Goal: Information Seeking & Learning: Learn about a topic

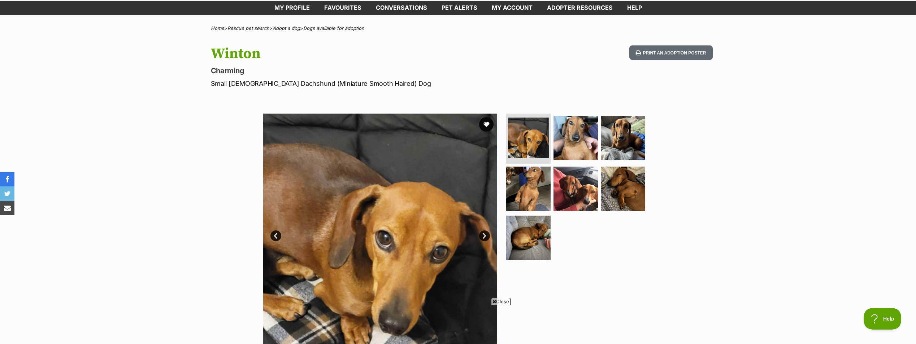
scroll to position [36, 0]
click at [484, 235] on link "Next" at bounding box center [484, 236] width 11 height 11
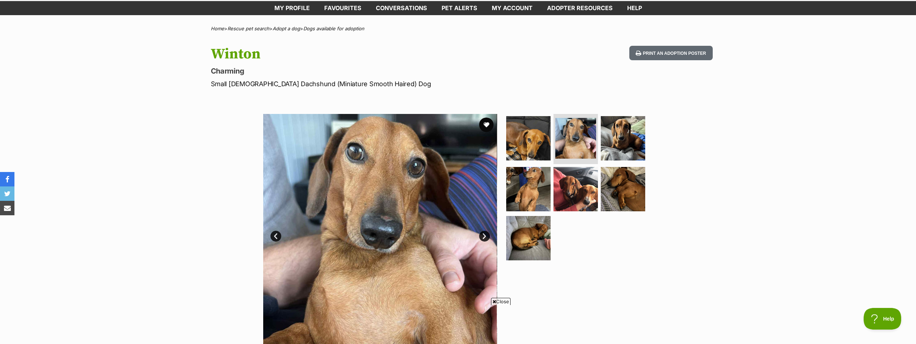
click at [484, 235] on link "Next" at bounding box center [484, 236] width 11 height 11
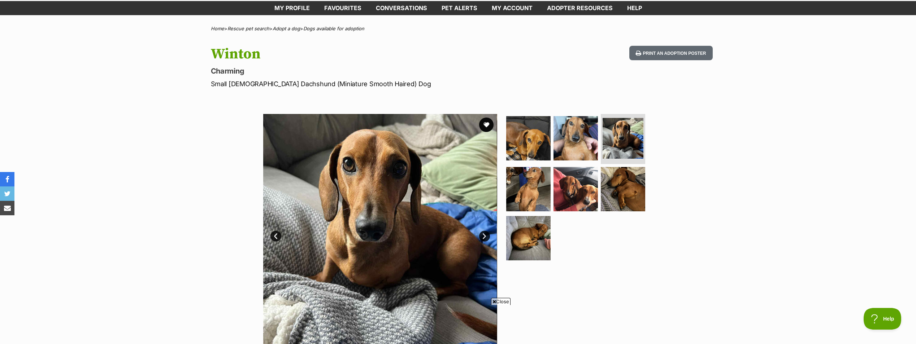
click at [484, 235] on link "Next" at bounding box center [484, 236] width 11 height 11
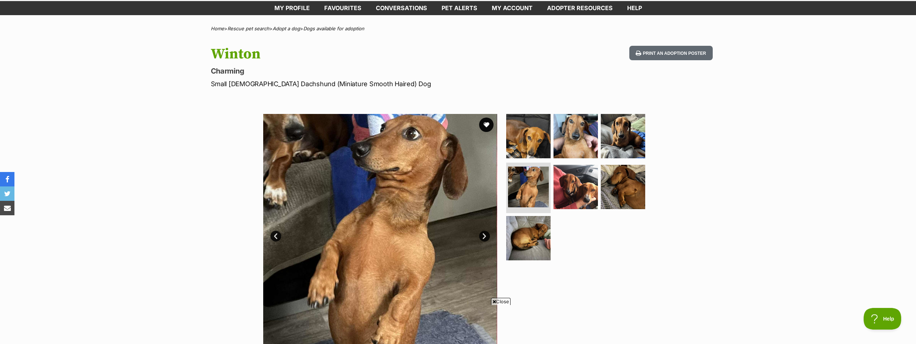
click at [484, 235] on link "Next" at bounding box center [484, 236] width 11 height 11
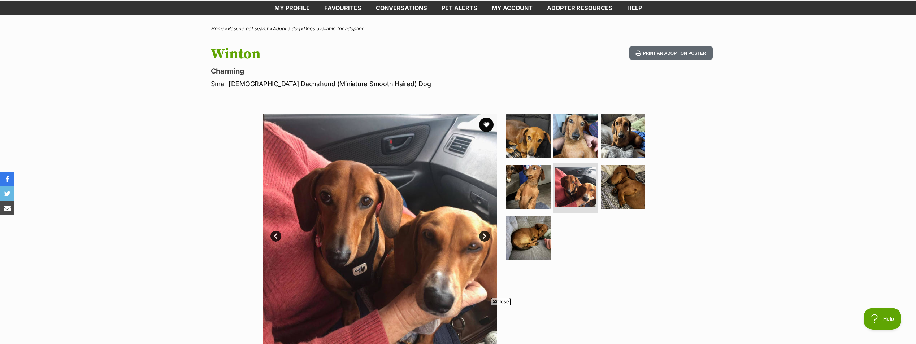
click at [484, 235] on link "Next" at bounding box center [484, 236] width 11 height 11
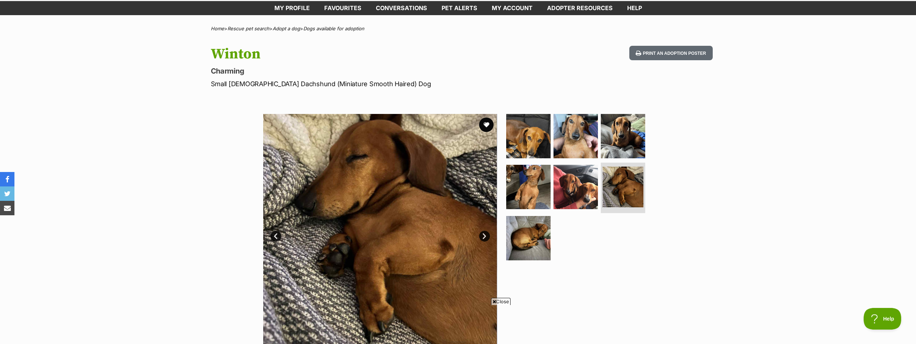
click at [484, 235] on link "Next" at bounding box center [484, 236] width 11 height 11
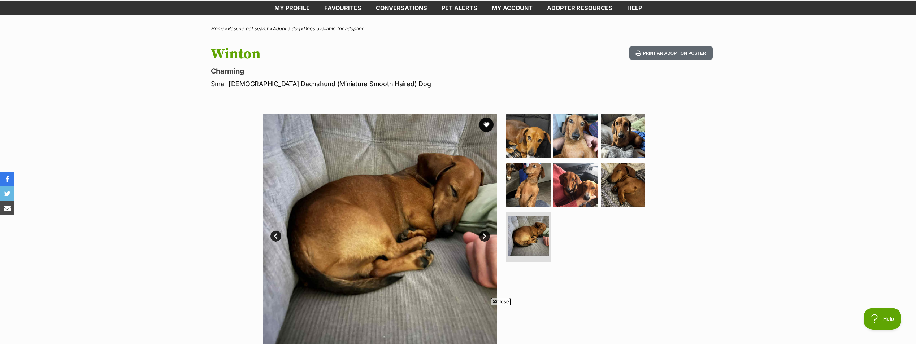
click at [484, 235] on link "Next" at bounding box center [484, 236] width 11 height 11
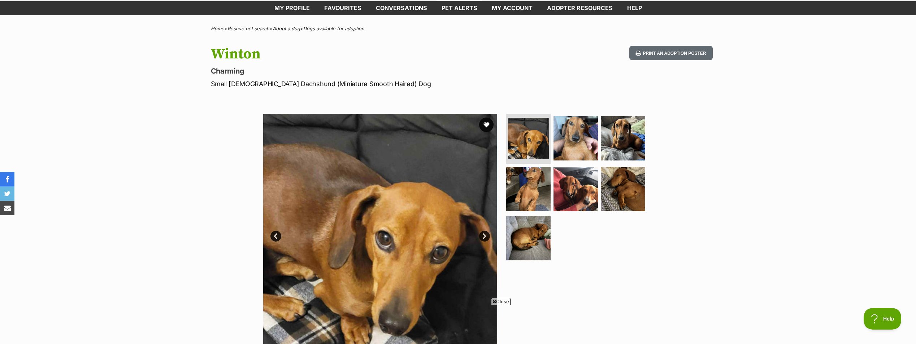
scroll to position [0, 0]
